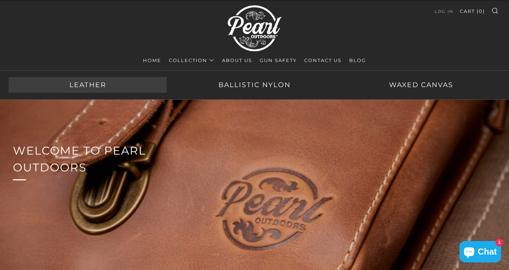
click at [107, 87] on link "Leather" at bounding box center [88, 85] width 158 height 16
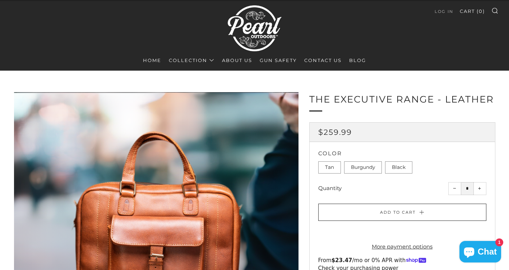
click at [368, 168] on label "Burgundy" at bounding box center [363, 168] width 38 height 12
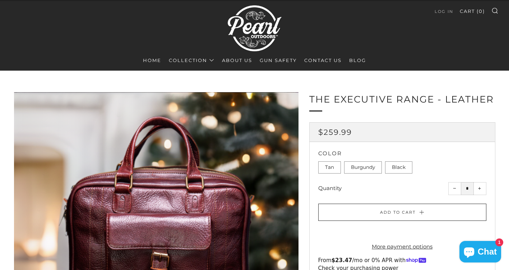
click at [394, 166] on label "Black" at bounding box center [398, 168] width 27 height 12
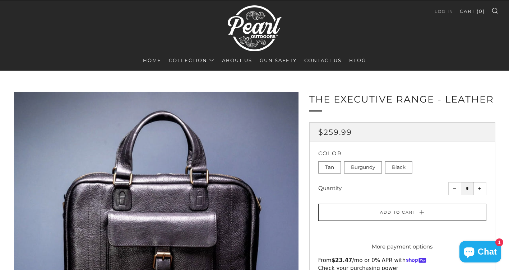
click at [370, 170] on label "Burgundy" at bounding box center [363, 168] width 38 height 12
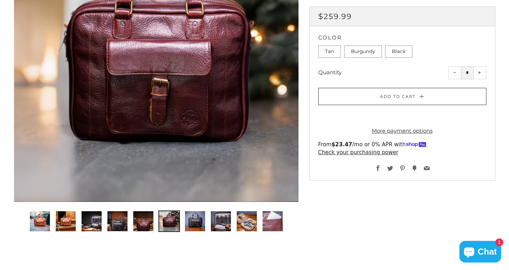
scroll to position [200, 0]
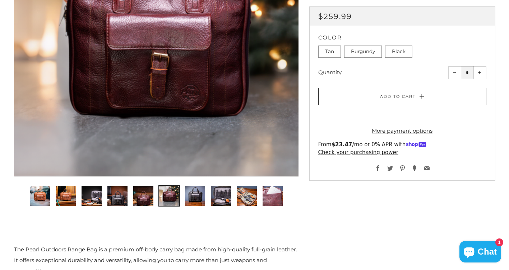
click at [290, 64] on div at bounding box center [156, 34] width 284 height 284
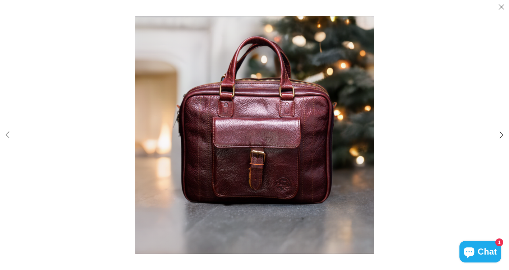
click at [500, 137] on button "Slide right" at bounding box center [501, 135] width 15 height 15
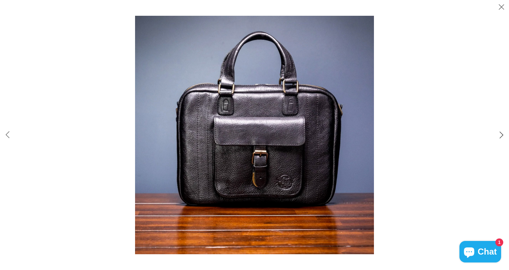
click at [500, 137] on button "Slide right" at bounding box center [501, 135] width 15 height 15
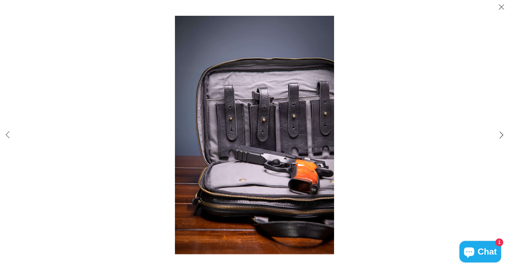
click at [500, 137] on button "Slide right" at bounding box center [501, 135] width 15 height 15
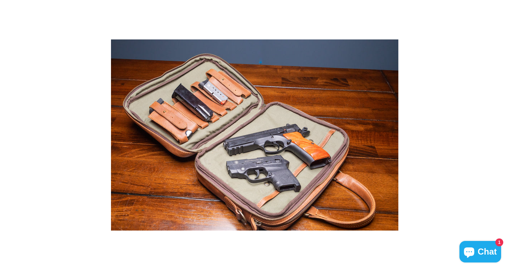
click at [500, 137] on button "Slide right" at bounding box center [501, 135] width 15 height 15
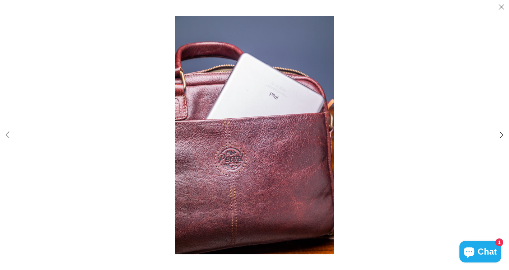
click at [500, 138] on button "Slide right" at bounding box center [501, 135] width 15 height 15
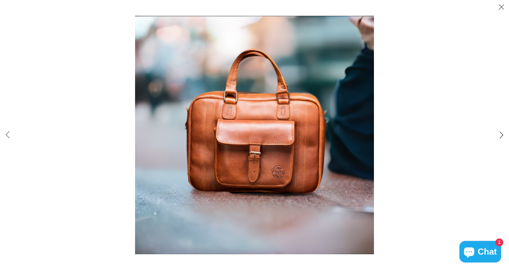
click at [500, 138] on button "Slide right" at bounding box center [501, 135] width 15 height 15
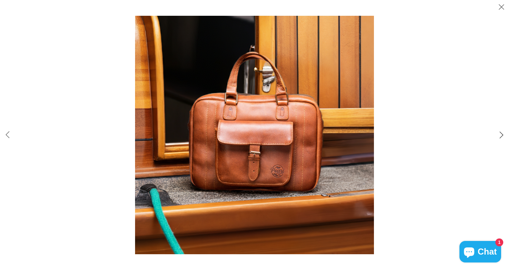
click at [500, 138] on button "Slide right" at bounding box center [501, 135] width 15 height 15
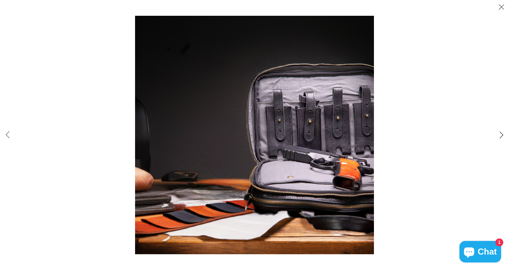
click at [500, 138] on button "Slide right" at bounding box center [501, 135] width 15 height 15
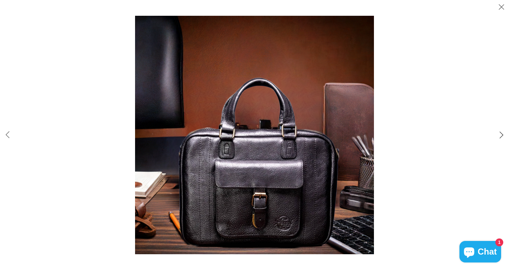
click at [500, 138] on button "Slide right" at bounding box center [501, 135] width 15 height 15
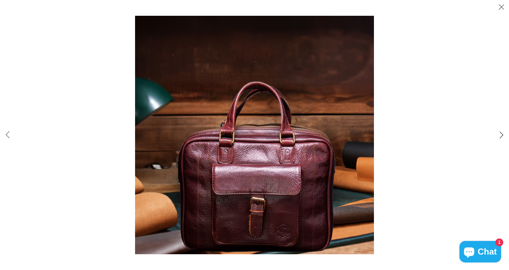
click at [500, 138] on button "Slide right" at bounding box center [501, 135] width 15 height 15
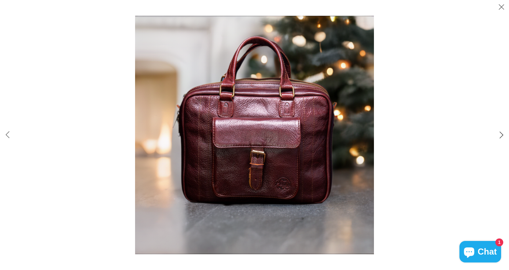
click at [500, 138] on button "Slide right" at bounding box center [501, 135] width 15 height 15
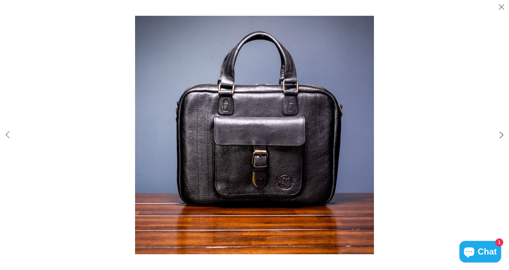
click at [500, 138] on button "Slide right" at bounding box center [501, 135] width 15 height 15
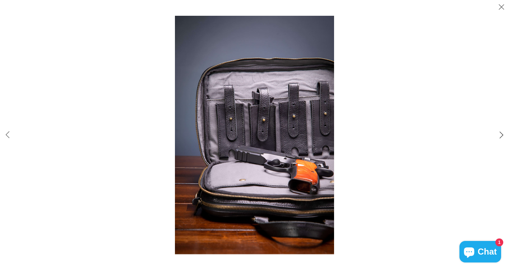
click at [500, 138] on button "Slide right" at bounding box center [501, 135] width 15 height 15
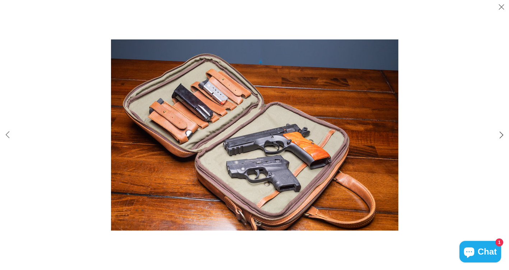
click at [500, 138] on button "Slide right" at bounding box center [501, 135] width 15 height 15
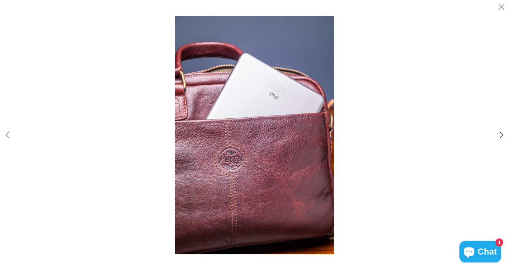
click at [500, 138] on button "Slide right" at bounding box center [501, 135] width 15 height 15
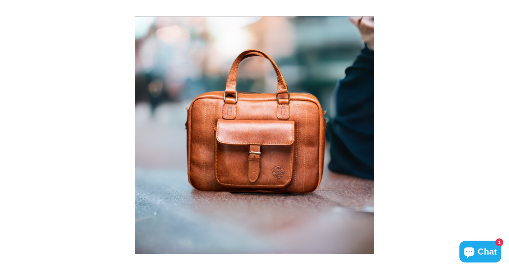
click at [500, 138] on button "Slide right" at bounding box center [501, 135] width 15 height 15
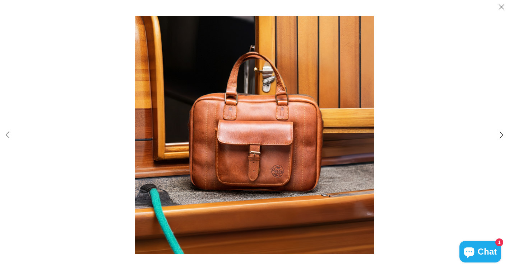
click at [500, 138] on button "Slide right" at bounding box center [501, 135] width 15 height 15
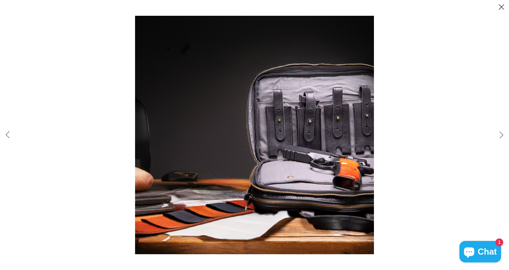
click at [501, 6] on button "Close (esc)" at bounding box center [501, 7] width 15 height 15
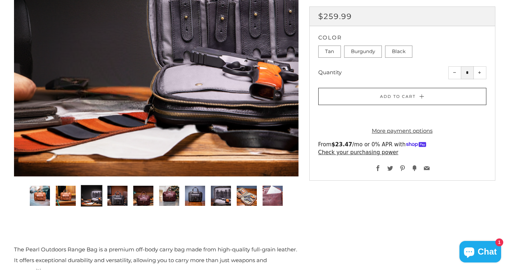
click at [482, 250] on span "Chat" at bounding box center [487, 252] width 19 height 11
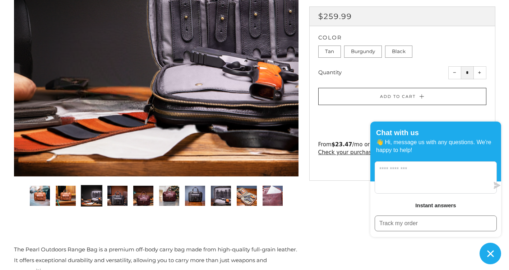
click at [491, 253] on icon "Chat window" at bounding box center [490, 254] width 6 height 6
